Goal: Go to known website: Go to known website

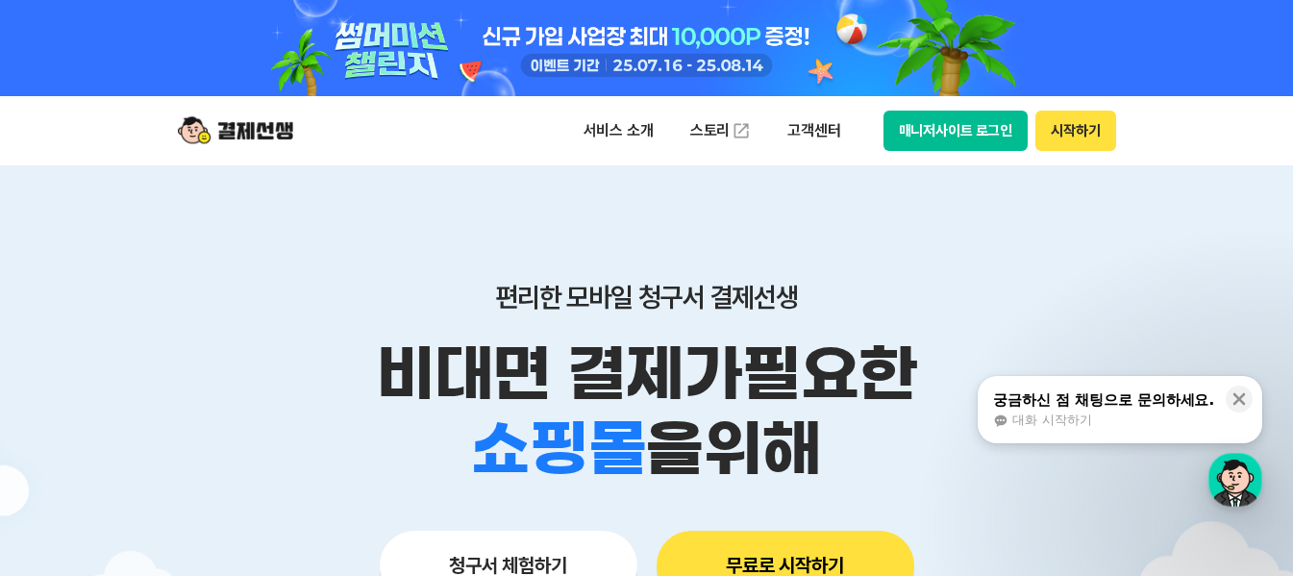
click at [1004, 146] on button "매니저사이트 로그인" at bounding box center [955, 131] width 145 height 40
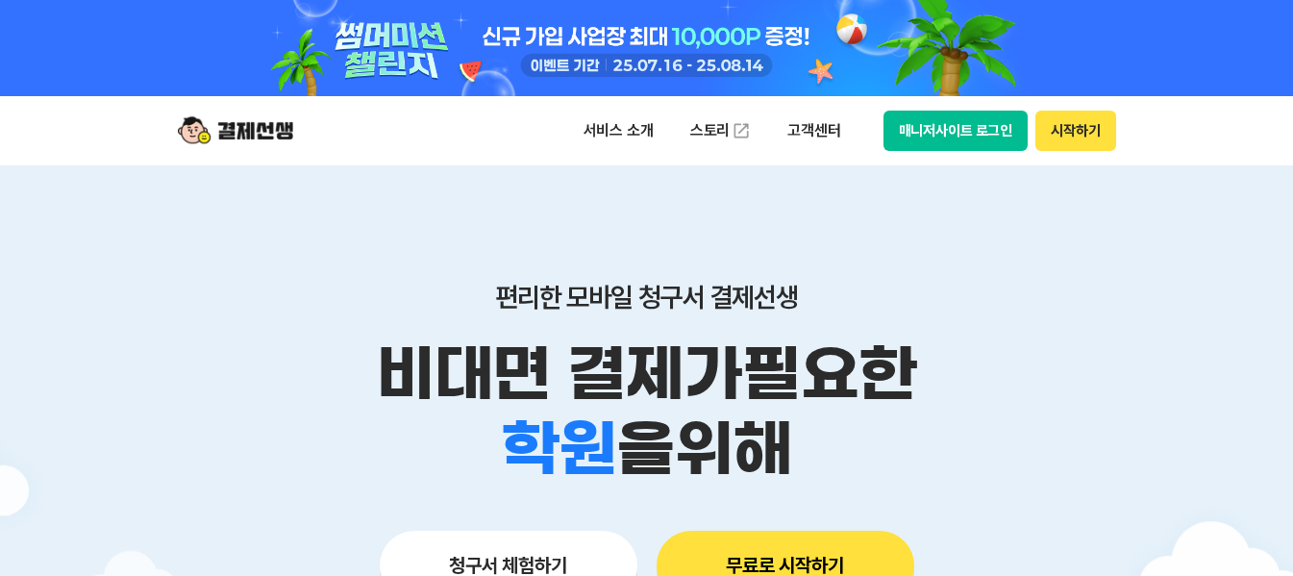
click at [905, 126] on button "매니저사이트 로그인" at bounding box center [955, 131] width 145 height 40
click at [945, 118] on button "매니저사이트 로그인" at bounding box center [955, 131] width 145 height 40
